Goal: Information Seeking & Learning: Learn about a topic

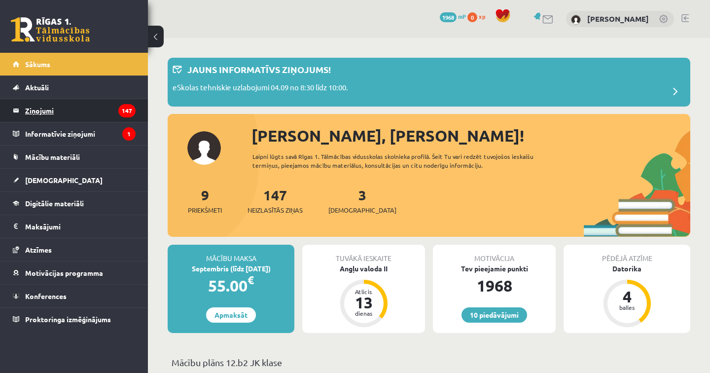
click at [126, 108] on icon "147" at bounding box center [126, 110] width 17 height 13
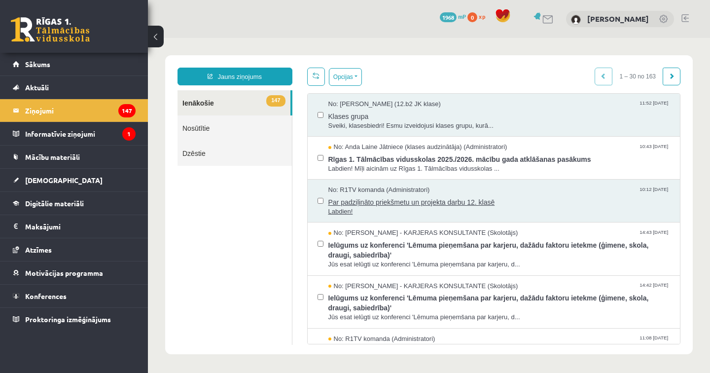
click at [416, 200] on span "Par padziļināto priekšmetu un projekta darbu 12. klasē" at bounding box center [499, 201] width 342 height 12
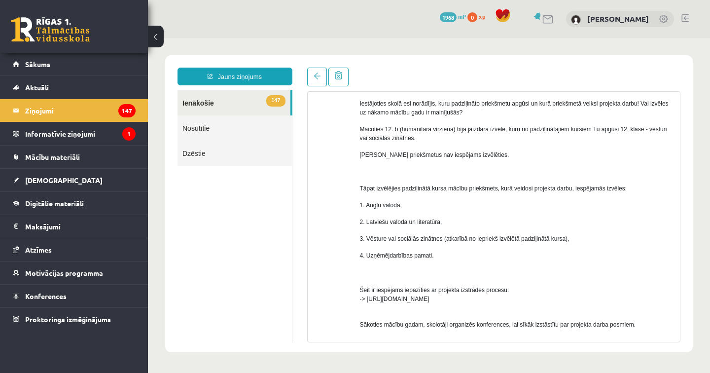
scroll to position [81, 0]
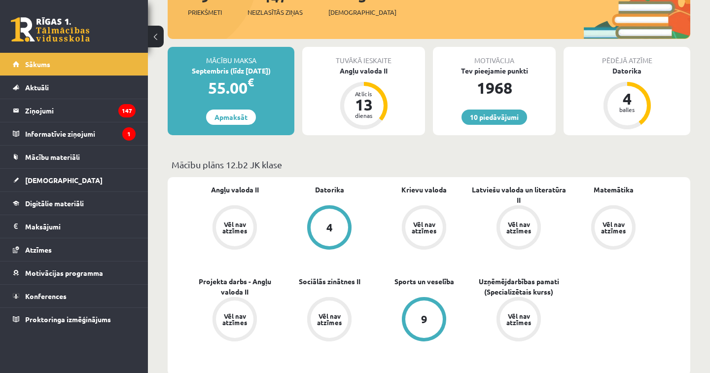
scroll to position [198, 0]
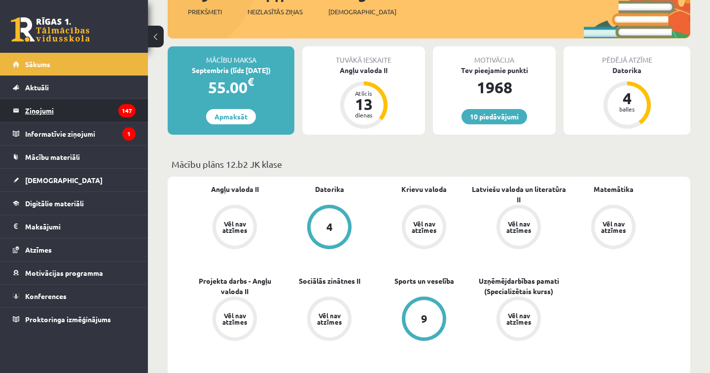
click at [93, 109] on legend "Ziņojumi 147" at bounding box center [80, 110] width 110 height 23
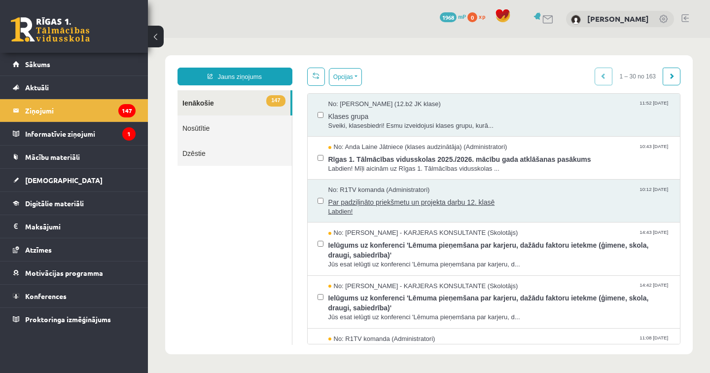
click at [407, 200] on span "Par padziļināto priekšmetu un projekta darbu 12. klasē" at bounding box center [499, 201] width 342 height 12
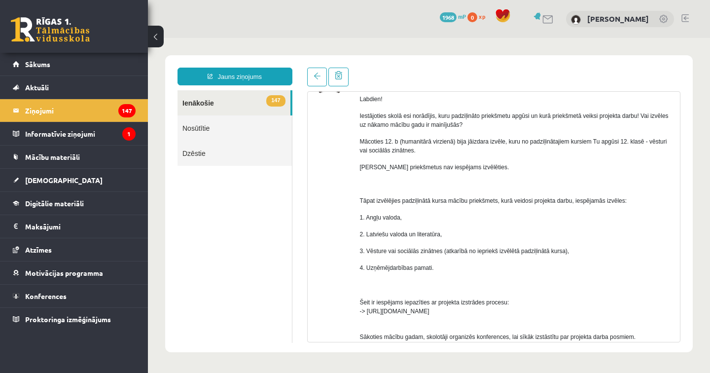
scroll to position [69, 0]
click at [73, 154] on span "Mācību materiāli" at bounding box center [52, 156] width 55 height 9
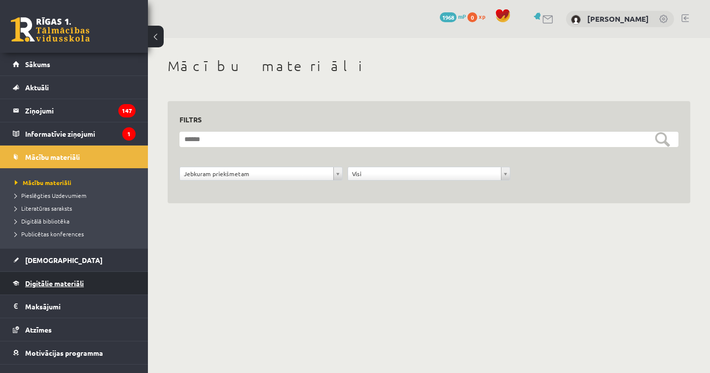
click at [73, 283] on span "Digitālie materiāli" at bounding box center [54, 283] width 59 height 9
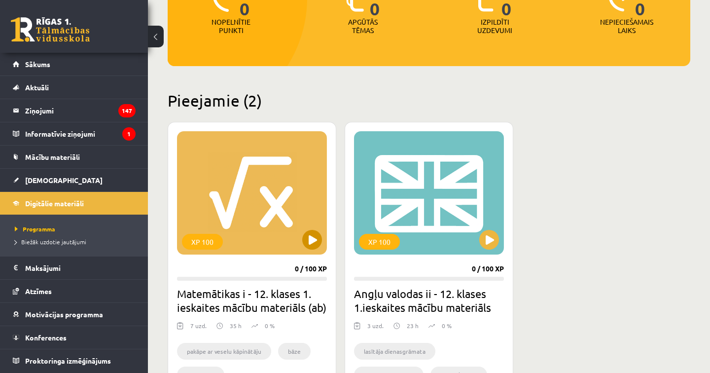
scroll to position [159, 0]
click at [488, 240] on button at bounding box center [489, 240] width 20 height 20
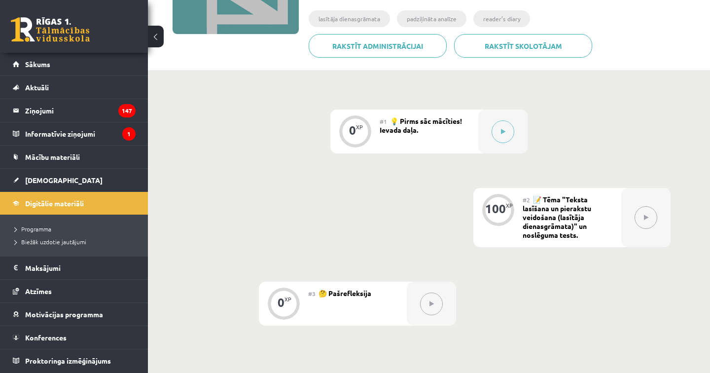
scroll to position [169, 0]
click at [502, 131] on icon at bounding box center [503, 131] width 4 height 6
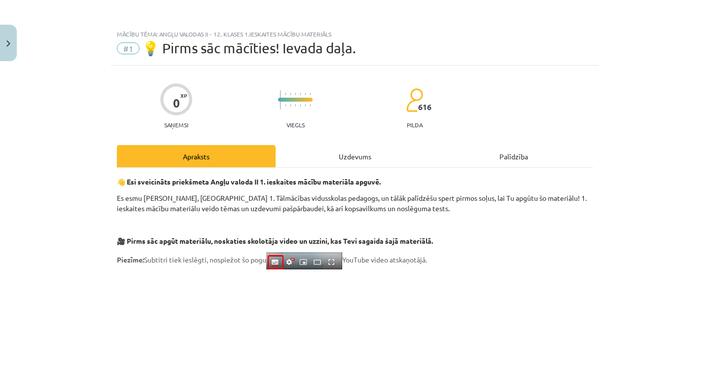
scroll to position [0, 0]
